Goal: Information Seeking & Learning: Learn about a topic

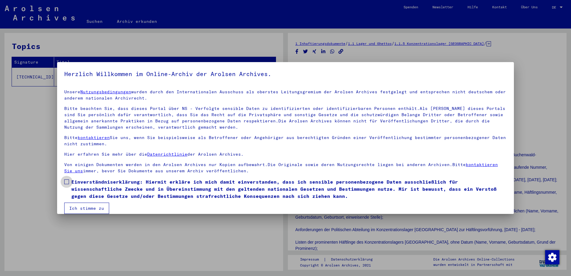
drag, startPoint x: 134, startPoint y: 188, endPoint x: 128, endPoint y: 187, distance: 6.0
click at [134, 188] on span "Einverständniserklärung: Hiermit erkläre ich mich damit einverstanden, dass ich…" at bounding box center [288, 188] width 435 height 21
click at [89, 205] on button "Ich stimme zu" at bounding box center [86, 208] width 45 height 11
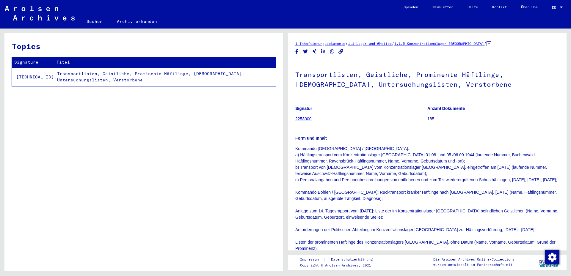
click at [83, 78] on td "Transportlisten, Geistliche, Prominente Häftlinge, [DEMOGRAPHIC_DATA], Untersuc…" at bounding box center [165, 76] width 222 height 19
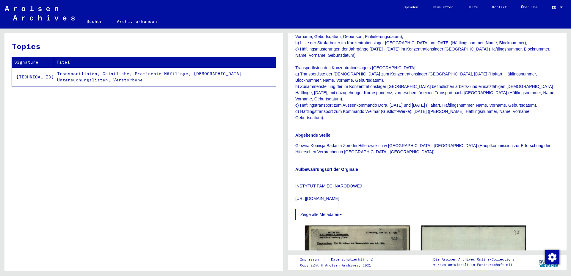
scroll to position [353, 0]
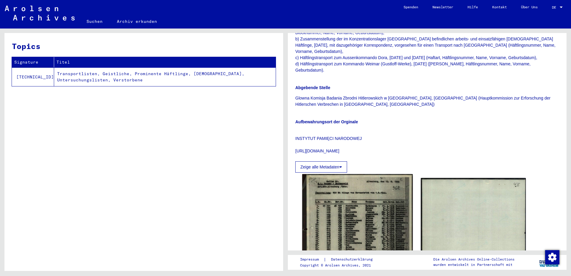
click at [358, 200] on img at bounding box center [357, 250] width 110 height 152
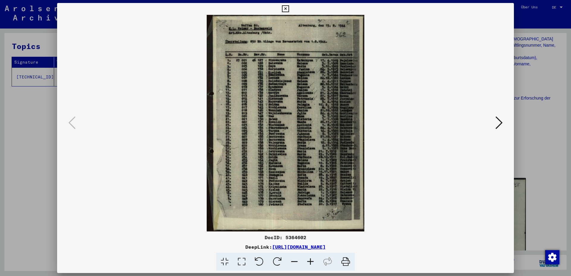
click at [310, 262] on icon at bounding box center [310, 262] width 16 height 18
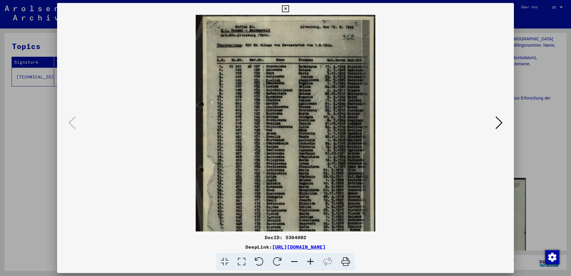
click at [310, 262] on icon at bounding box center [310, 262] width 16 height 18
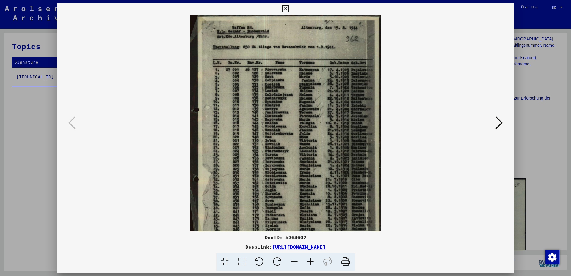
click at [310, 262] on icon at bounding box center [310, 262] width 16 height 18
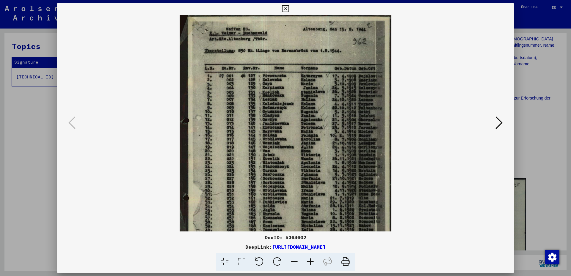
click at [310, 262] on icon at bounding box center [310, 262] width 16 height 18
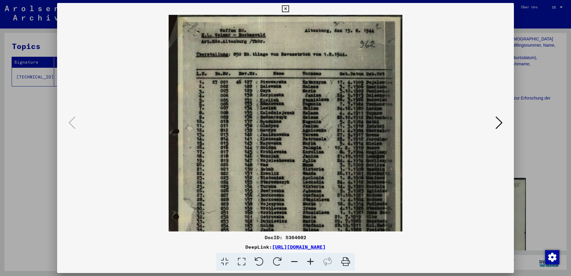
click at [310, 262] on icon at bounding box center [310, 262] width 16 height 18
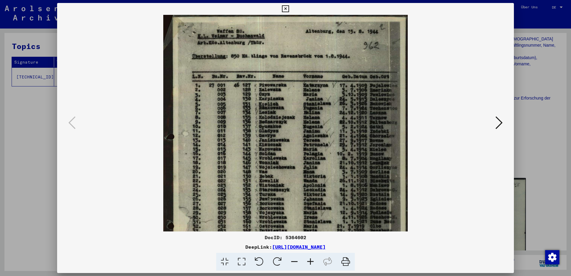
click at [310, 262] on icon at bounding box center [310, 262] width 16 height 18
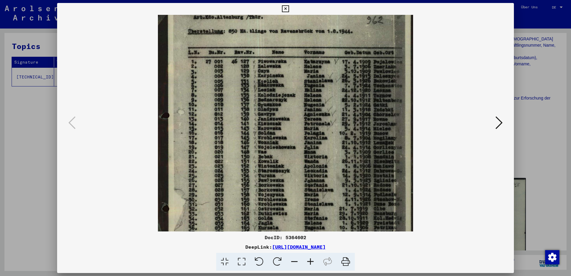
scroll to position [48, 0]
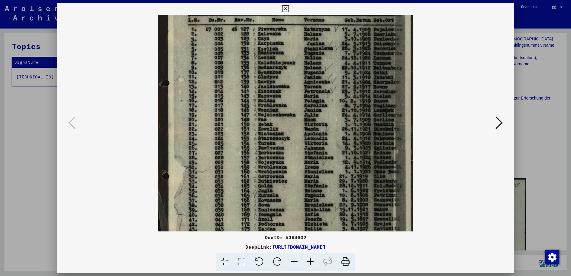
drag, startPoint x: 306, startPoint y: 202, endPoint x: 311, endPoint y: 143, distance: 59.4
click at [311, 143] on img at bounding box center [285, 131] width 255 height 351
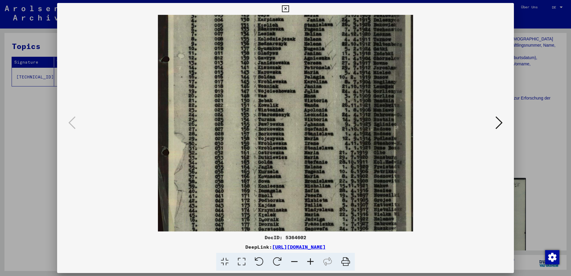
drag, startPoint x: 317, startPoint y: 159, endPoint x: 318, endPoint y: 136, distance: 23.5
click at [318, 136] on img at bounding box center [285, 107] width 255 height 351
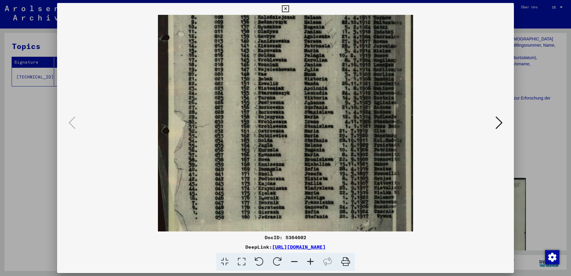
scroll to position [111, 0]
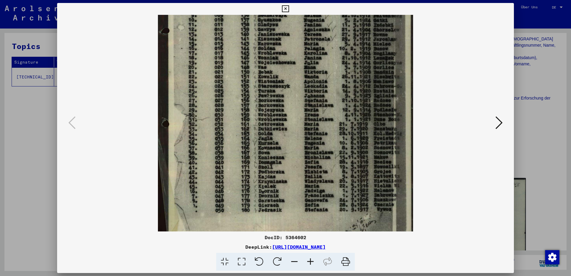
drag, startPoint x: 306, startPoint y: 155, endPoint x: 308, endPoint y: 126, distance: 28.6
click at [308, 126] on img at bounding box center [285, 78] width 255 height 351
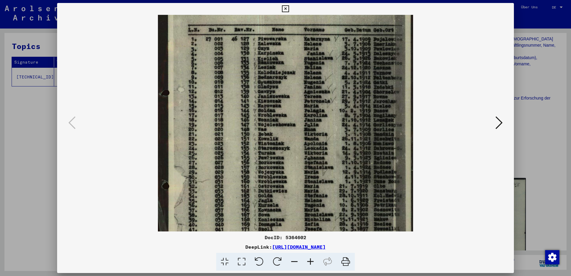
drag, startPoint x: 277, startPoint y: 134, endPoint x: 271, endPoint y: 197, distance: 62.5
click at [271, 197] on img at bounding box center [285, 141] width 255 height 351
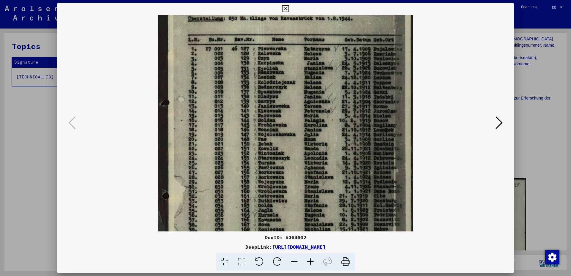
scroll to position [21, 0]
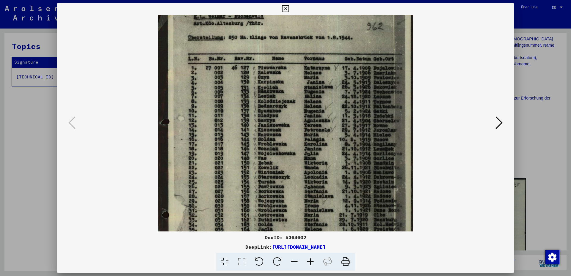
drag, startPoint x: 277, startPoint y: 125, endPoint x: 274, endPoint y: 152, distance: 27.0
click at [274, 152] on img at bounding box center [285, 169] width 255 height 351
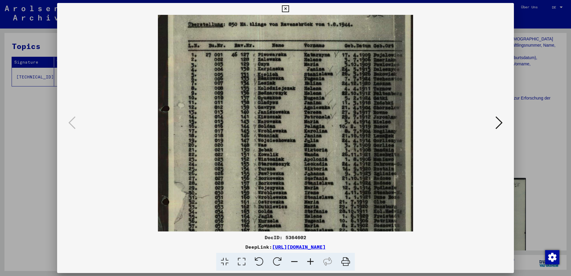
scroll to position [37, 0]
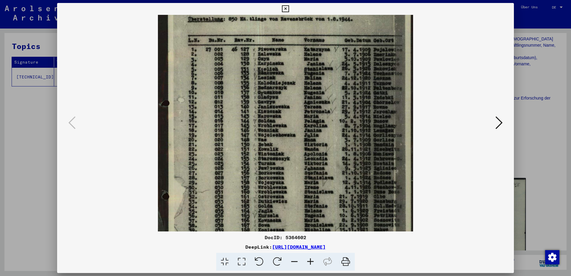
drag, startPoint x: 279, startPoint y: 169, endPoint x: 283, endPoint y: 146, distance: 23.8
click at [280, 150] on img at bounding box center [285, 151] width 255 height 351
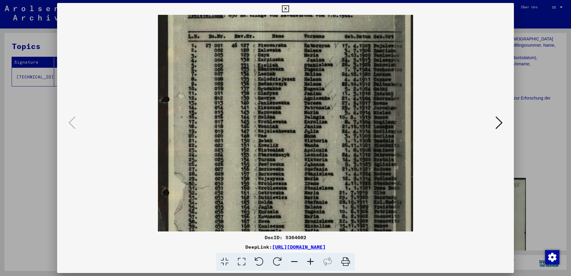
scroll to position [44, 0]
drag, startPoint x: 288, startPoint y: 152, endPoint x: 288, endPoint y: 148, distance: 3.6
click at [288, 148] on img at bounding box center [285, 146] width 255 height 351
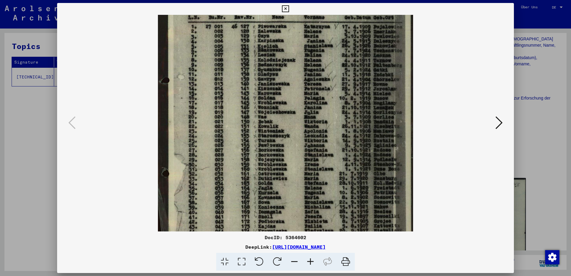
drag, startPoint x: 283, startPoint y: 153, endPoint x: 285, endPoint y: 133, distance: 19.4
click at [285, 133] on img at bounding box center [285, 128] width 255 height 351
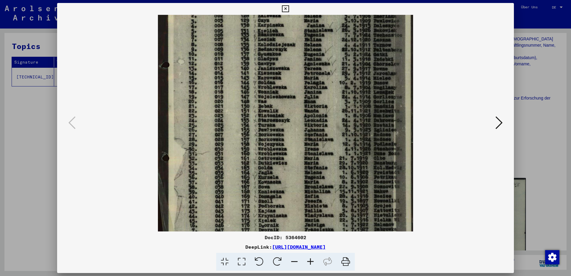
drag, startPoint x: 288, startPoint y: 159, endPoint x: 289, endPoint y: 145, distance: 14.3
click at [289, 145] on img at bounding box center [285, 113] width 255 height 351
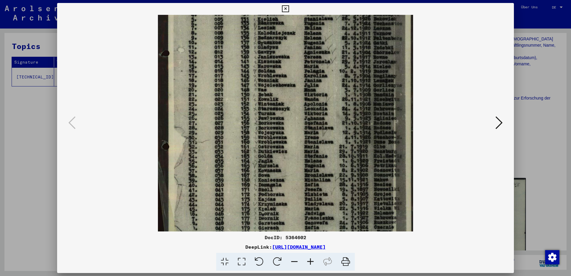
drag, startPoint x: 289, startPoint y: 153, endPoint x: 290, endPoint y: 141, distance: 11.6
click at [290, 141] on img at bounding box center [285, 101] width 255 height 351
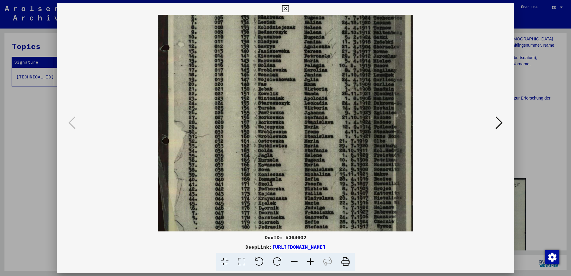
scroll to position [100, 0]
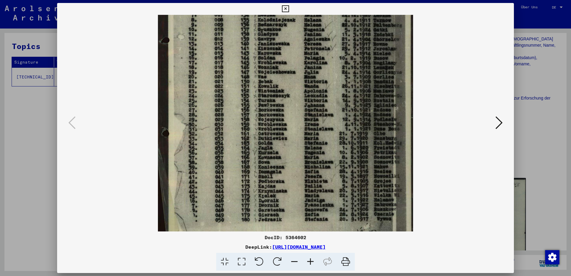
drag, startPoint x: 290, startPoint y: 154, endPoint x: 290, endPoint y: 142, distance: 12.8
click at [290, 142] on img at bounding box center [285, 88] width 255 height 351
click at [499, 123] on icon at bounding box center [498, 123] width 7 height 14
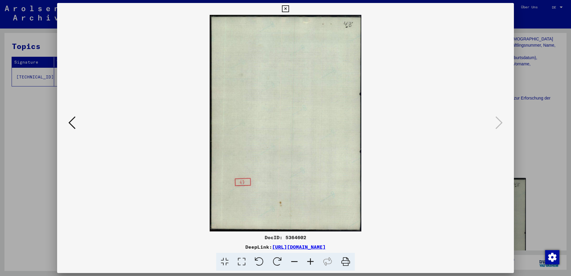
click at [546, 121] on div at bounding box center [285, 138] width 571 height 276
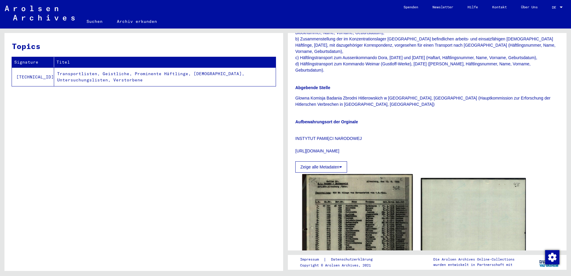
click at [347, 231] on img at bounding box center [357, 250] width 110 height 152
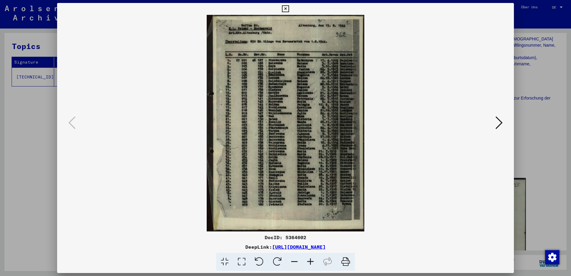
click at [522, 121] on div at bounding box center [285, 138] width 571 height 276
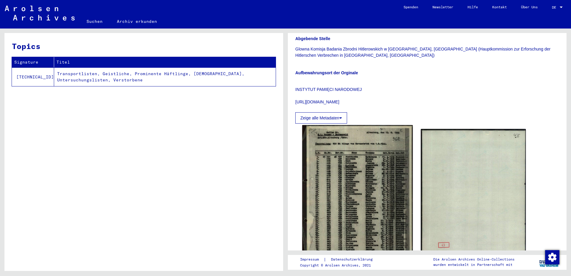
scroll to position [450, 0]
